Goal: Task Accomplishment & Management: Manage account settings

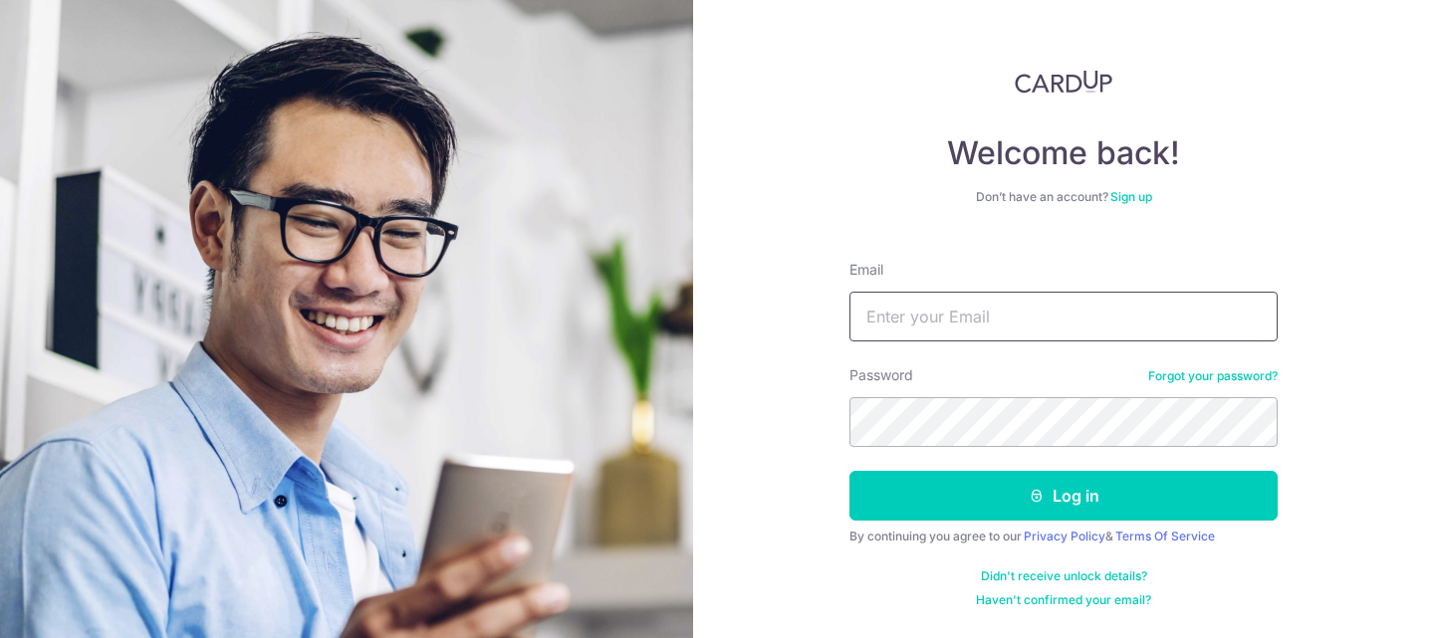
click at [902, 333] on input "Email" at bounding box center [1064, 317] width 428 height 50
click at [756, 294] on div "Welcome back! Don’t have an account? Sign up Email Password Forgot your passwor…" at bounding box center [1063, 319] width 741 height 638
click at [918, 318] on input "Email" at bounding box center [1064, 317] width 428 height 50
type input "[EMAIL_ADDRESS][DOMAIN_NAME]"
click at [979, 313] on input "Email" at bounding box center [1064, 317] width 428 height 50
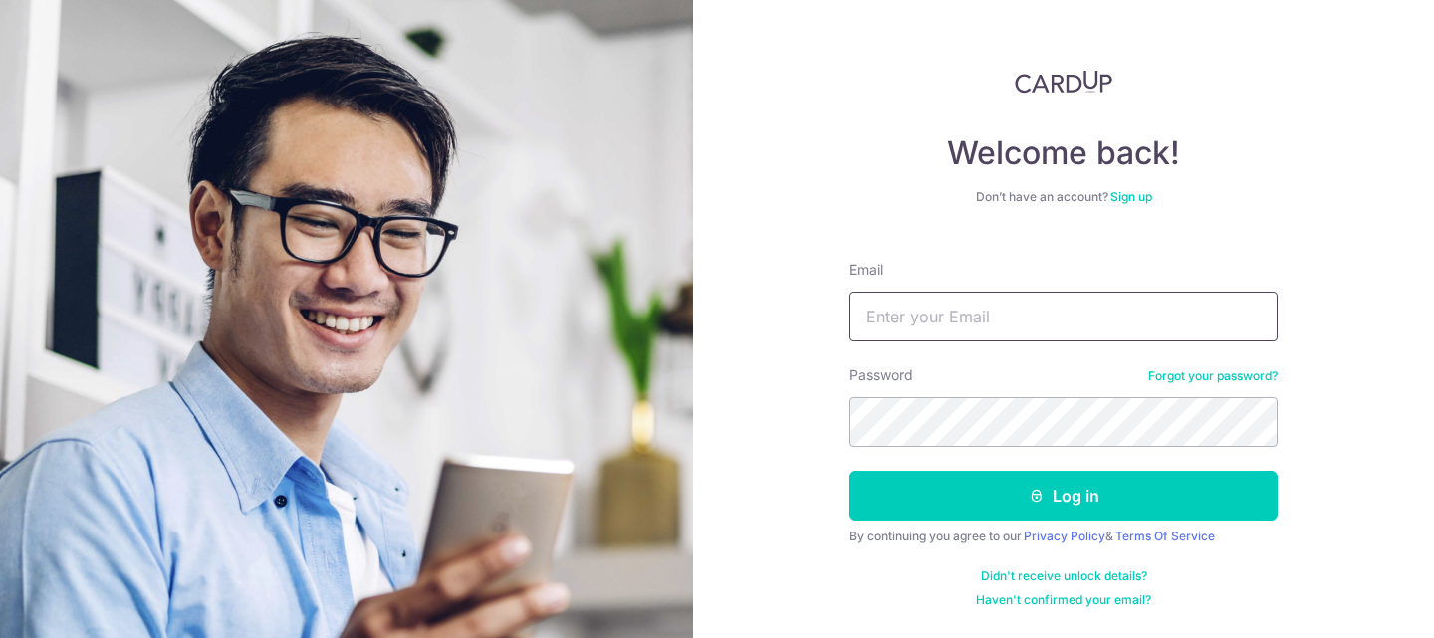
click at [935, 338] on input "Email" at bounding box center [1064, 317] width 428 height 50
click at [938, 311] on input "Email" at bounding box center [1064, 317] width 428 height 50
type input "lowerlimbs@gmail.com"
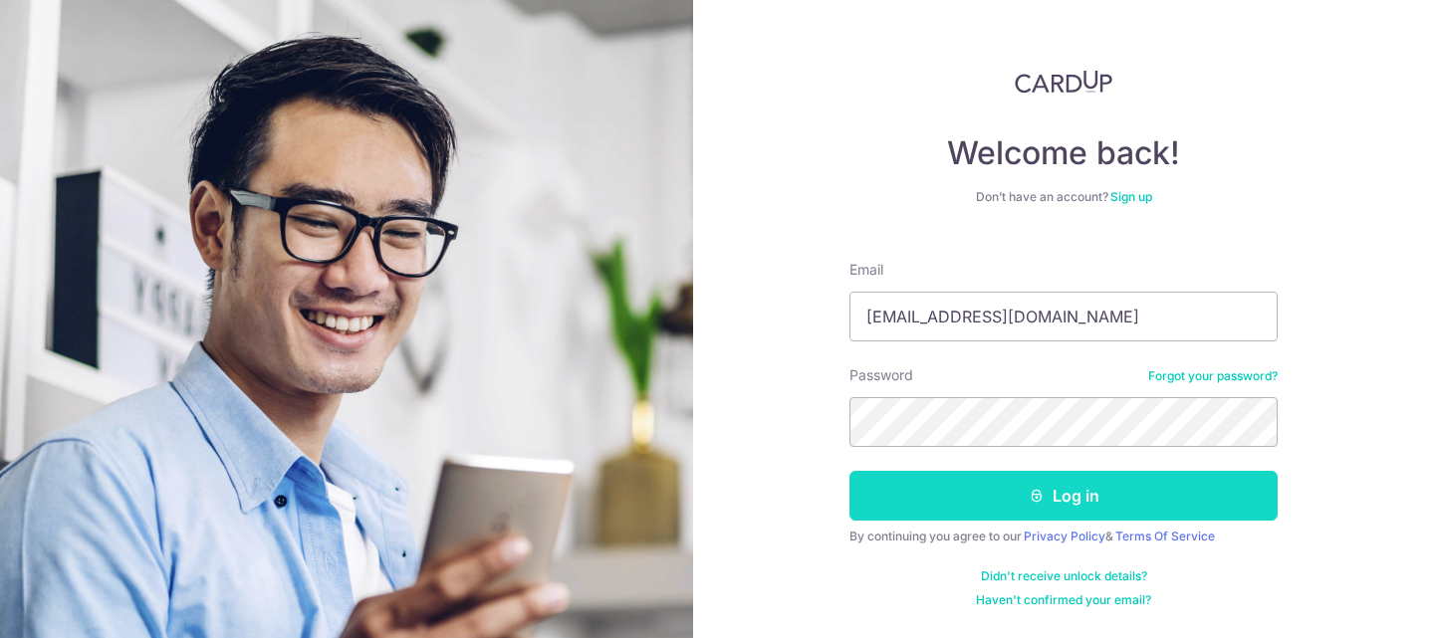
click at [1077, 507] on button "Log in" at bounding box center [1064, 496] width 428 height 50
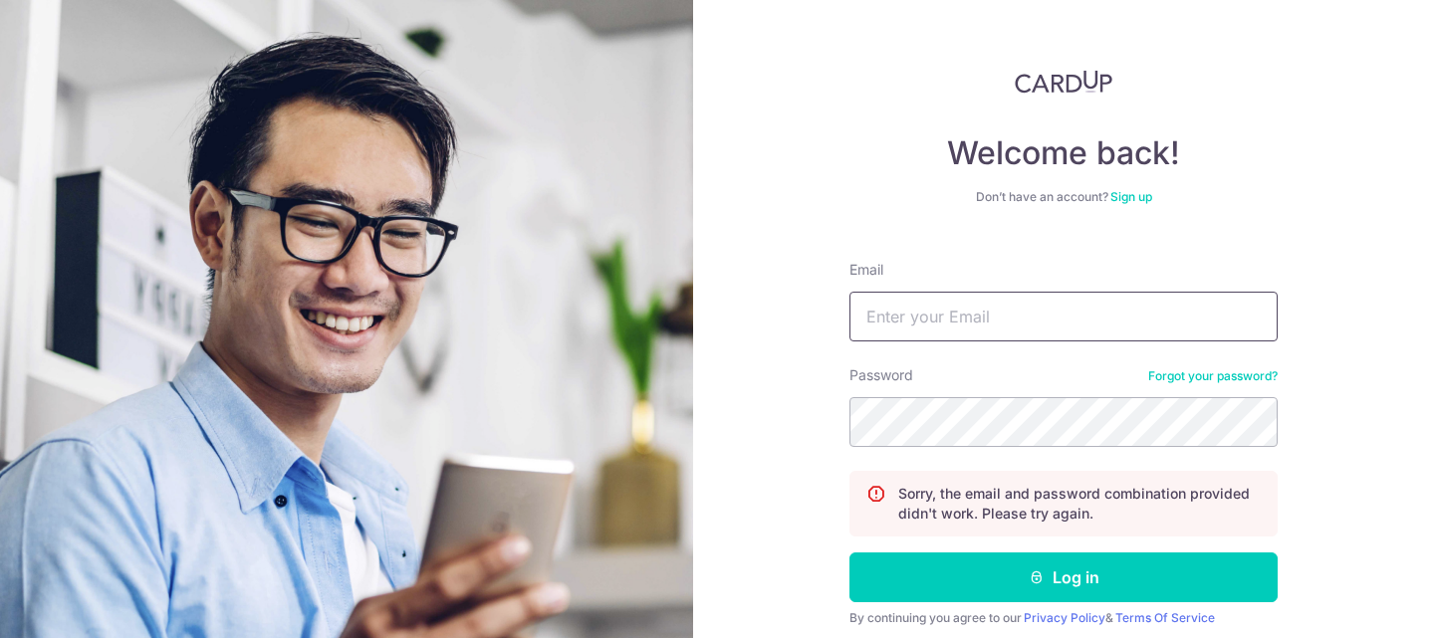
click at [965, 318] on input "Email" at bounding box center [1064, 317] width 428 height 50
click at [896, 317] on input "Email" at bounding box center [1064, 317] width 428 height 50
type input "[EMAIL_ADDRESS][DOMAIN_NAME]"
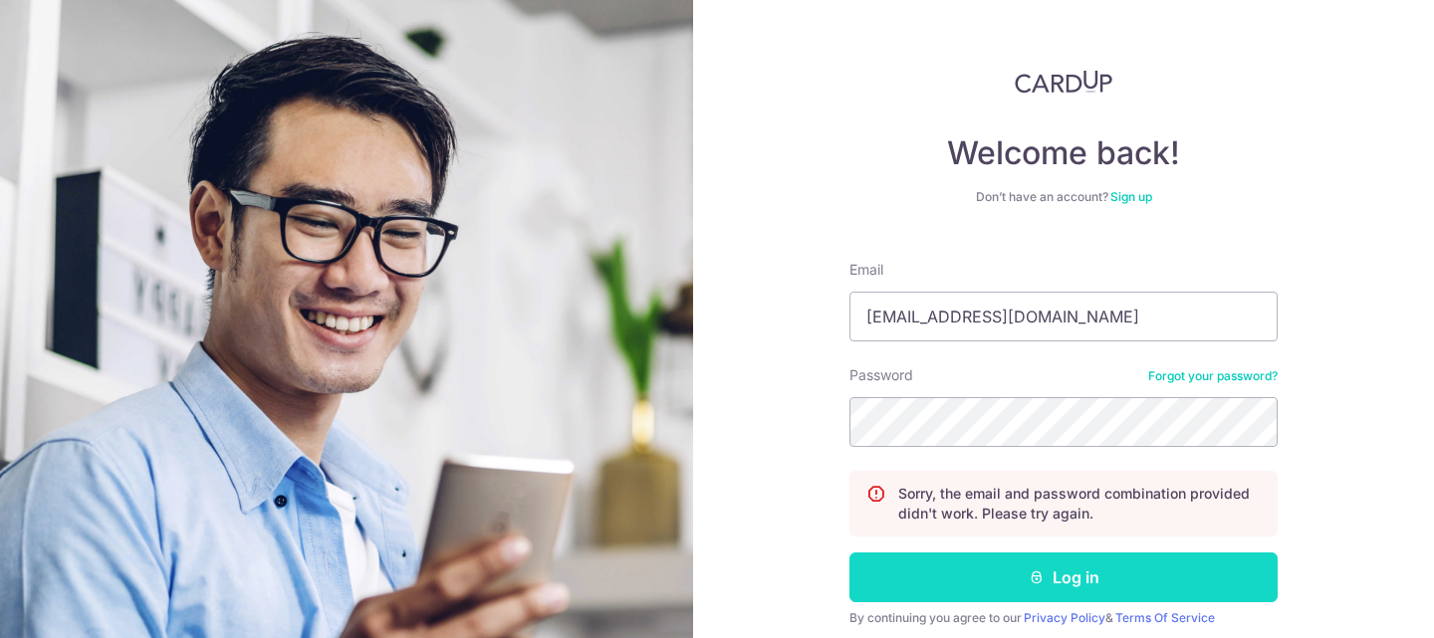
click at [1040, 557] on button "Log in" at bounding box center [1064, 578] width 428 height 50
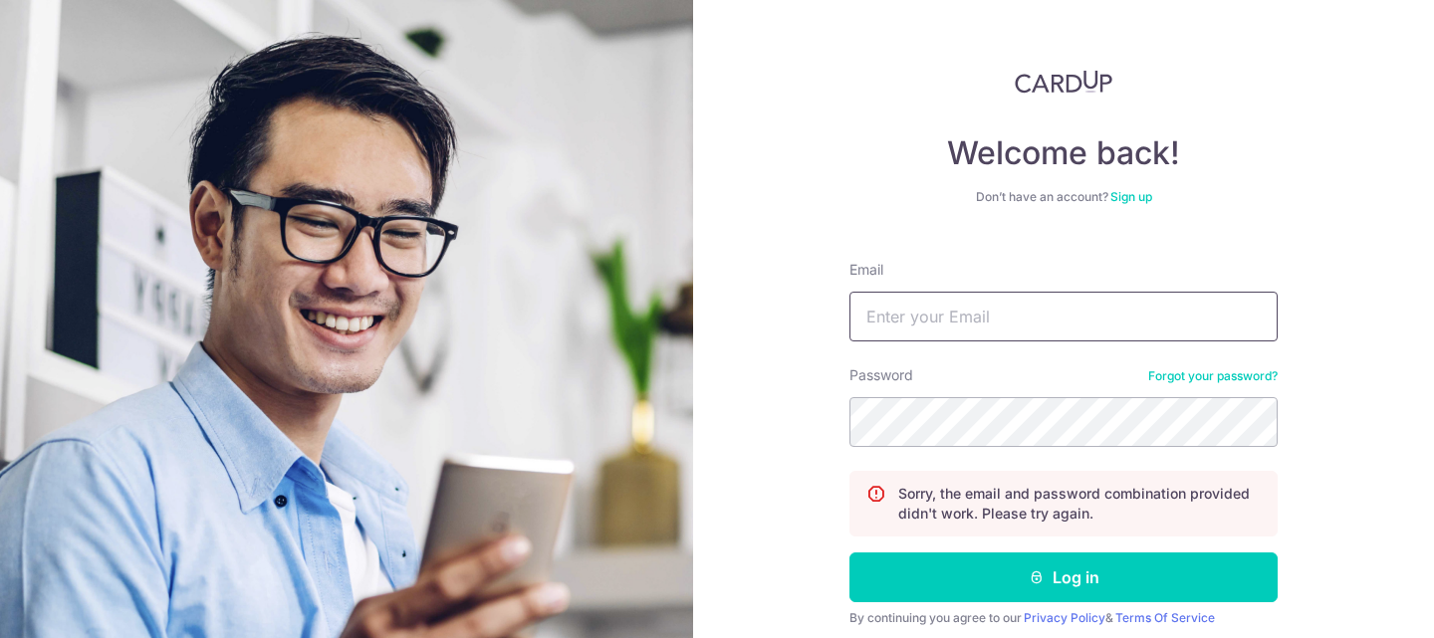
click at [1038, 310] on input "Email" at bounding box center [1064, 317] width 428 height 50
type input "[EMAIL_ADDRESS][DOMAIN_NAME]"
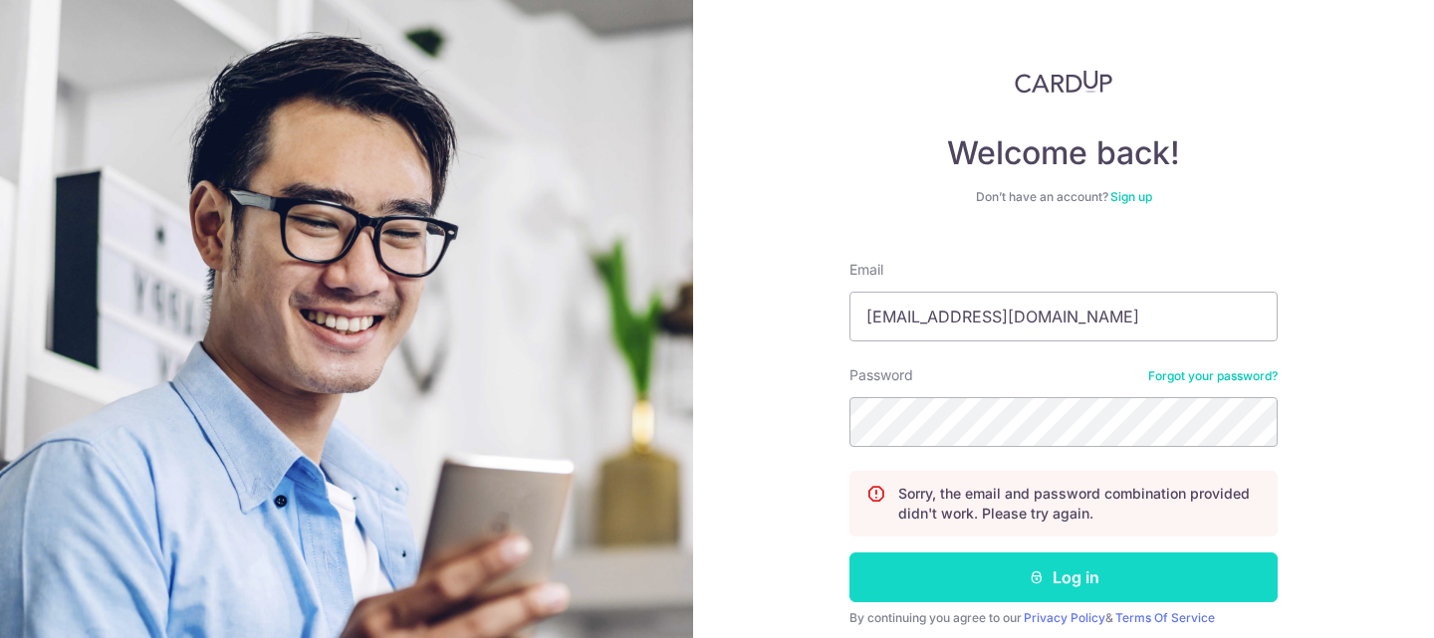
click at [1060, 570] on button "Log in" at bounding box center [1064, 578] width 428 height 50
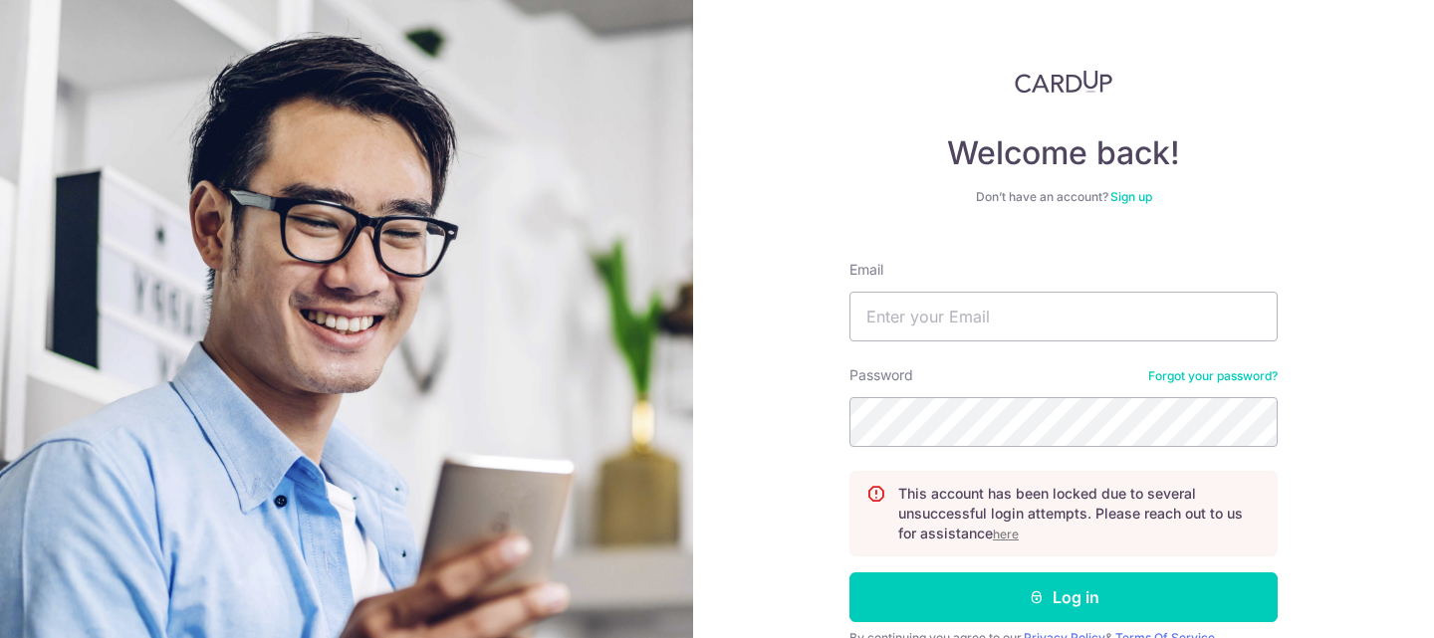
click at [1006, 536] on u "here" at bounding box center [1006, 534] width 26 height 15
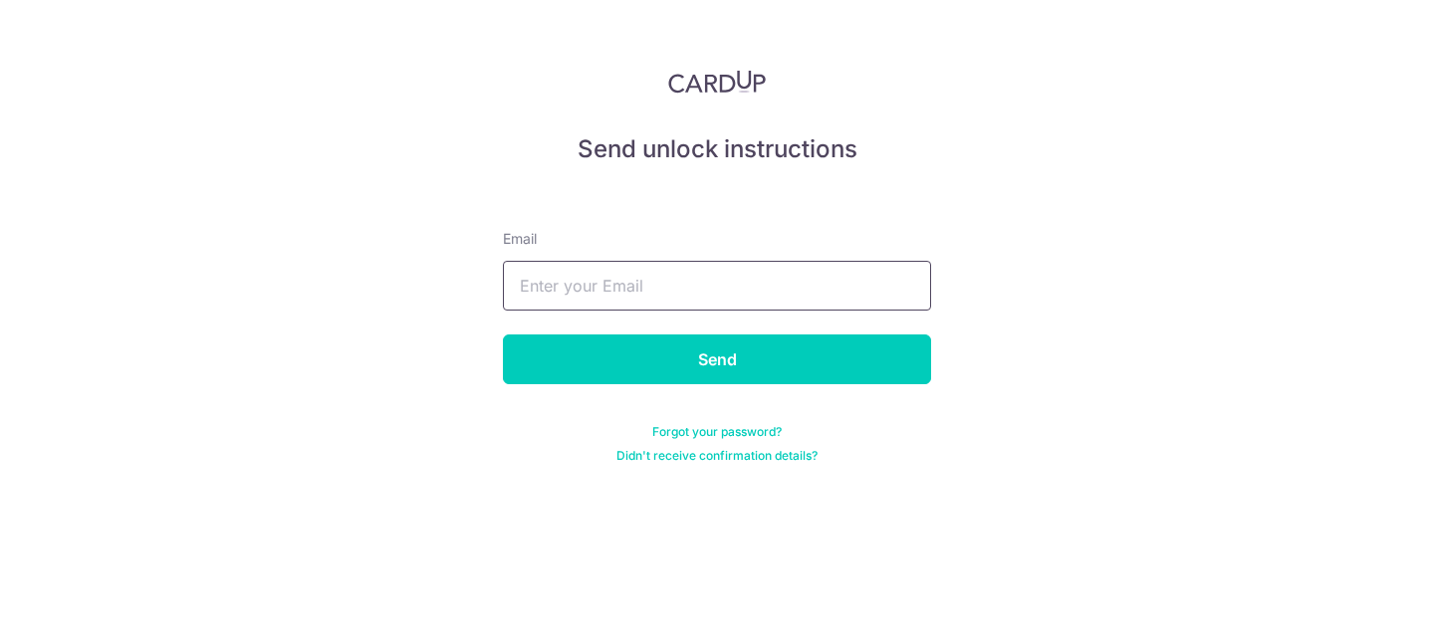
click at [574, 303] on input "text" at bounding box center [717, 286] width 428 height 50
